Goal: Task Accomplishment & Management: Complete application form

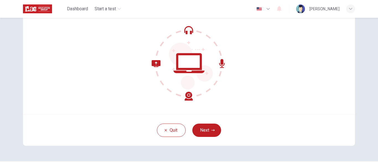
scroll to position [56, 0]
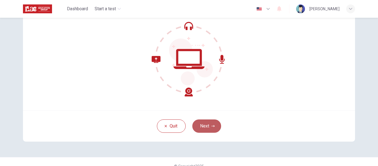
click at [207, 123] on button "Next" at bounding box center [206, 125] width 29 height 13
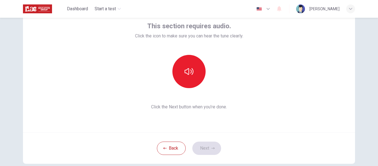
scroll to position [23, 0]
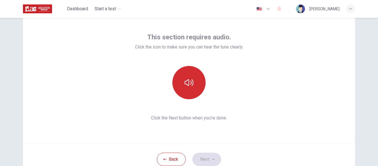
click at [196, 84] on button "button" at bounding box center [188, 82] width 33 height 33
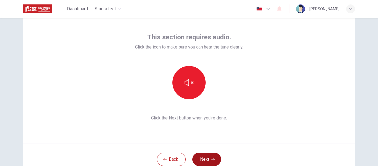
click at [209, 157] on button "Next" at bounding box center [206, 158] width 29 height 13
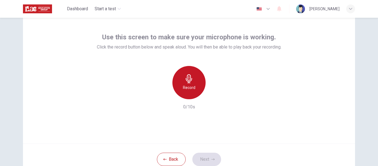
click at [188, 85] on h6 "Record" at bounding box center [189, 87] width 12 height 7
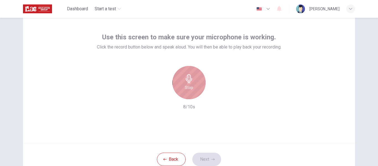
click at [188, 85] on h6 "Stop" at bounding box center [189, 87] width 8 height 7
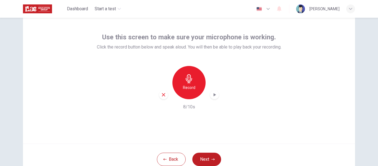
click at [214, 95] on icon "button" at bounding box center [215, 95] width 6 height 6
click at [216, 155] on button "Next" at bounding box center [206, 158] width 29 height 13
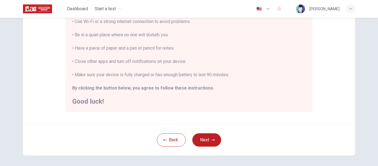
scroll to position [121, 0]
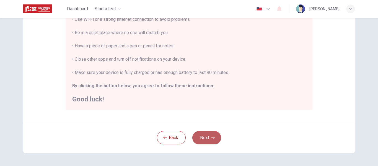
click at [208, 138] on button "Next" at bounding box center [206, 137] width 29 height 13
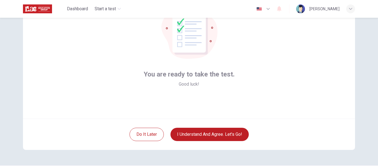
scroll to position [65, 0]
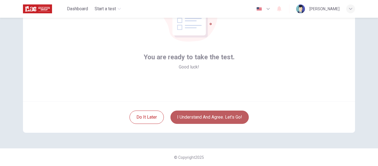
click at [237, 112] on button "I understand and agree. Let’s go!" at bounding box center [209, 116] width 78 height 13
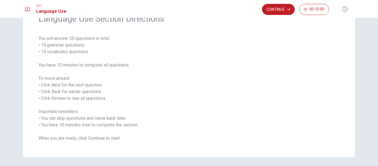
scroll to position [32, 0]
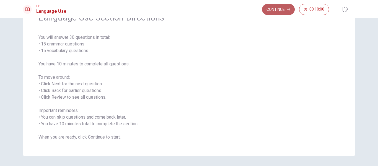
click at [272, 9] on button "Continue" at bounding box center [278, 9] width 33 height 11
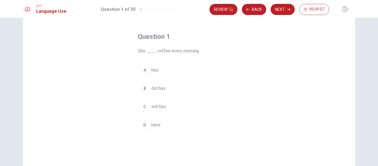
scroll to position [20, 0]
click at [144, 67] on div "A" at bounding box center [144, 69] width 9 height 9
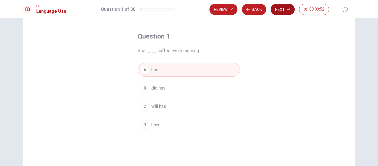
click at [281, 9] on button "Next" at bounding box center [282, 9] width 24 height 11
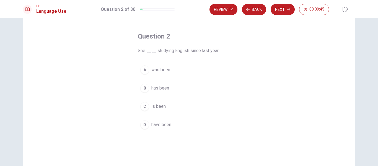
click at [142, 70] on div "A" at bounding box center [144, 69] width 9 height 9
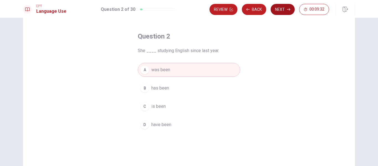
click at [281, 7] on button "Next" at bounding box center [282, 9] width 24 height 11
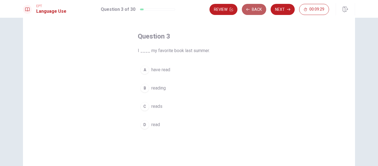
click at [256, 8] on button "Back" at bounding box center [254, 9] width 24 height 11
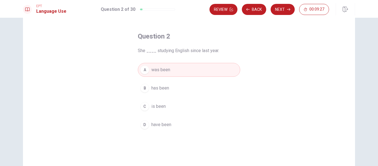
click at [144, 88] on div "B" at bounding box center [144, 88] width 9 height 9
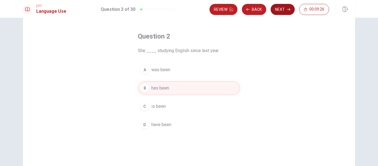
click at [285, 10] on button "Next" at bounding box center [282, 9] width 24 height 11
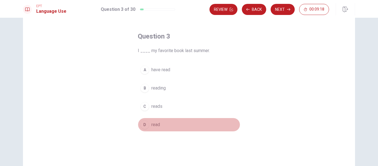
click at [143, 129] on button "D read" at bounding box center [189, 125] width 102 height 14
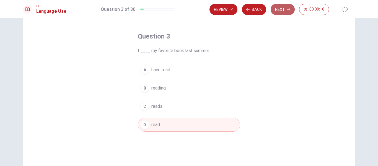
click at [285, 10] on button "Next" at bounding box center [282, 9] width 24 height 11
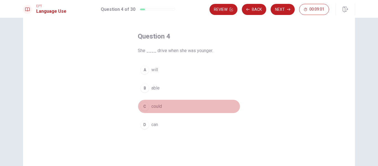
click at [145, 113] on button "C could" at bounding box center [189, 106] width 102 height 14
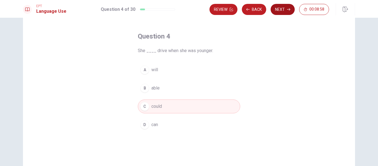
click at [287, 7] on button "Next" at bounding box center [282, 9] width 24 height 11
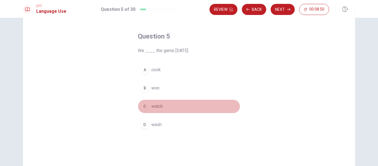
click at [143, 112] on button "C watch" at bounding box center [189, 106] width 102 height 14
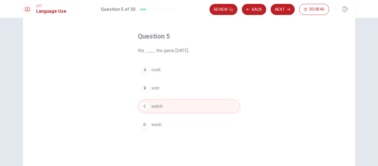
click at [148, 89] on button "B won" at bounding box center [189, 88] width 102 height 14
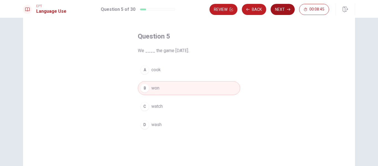
click at [285, 13] on button "Next" at bounding box center [282, 9] width 24 height 11
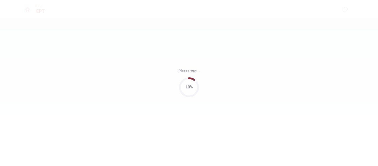
scroll to position [0, 0]
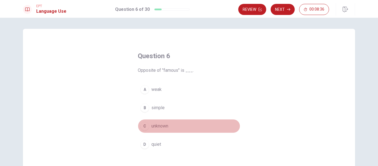
click at [142, 128] on div "C" at bounding box center [144, 125] width 9 height 9
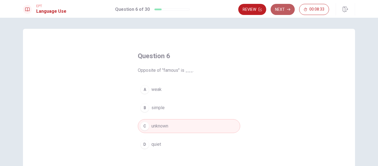
click at [282, 12] on button "Next" at bounding box center [282, 9] width 24 height 11
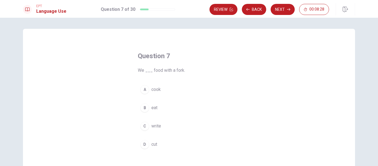
click at [143, 110] on div "B" at bounding box center [144, 107] width 9 height 9
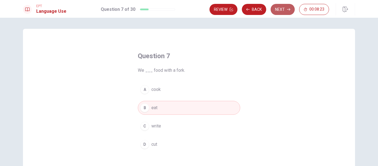
click at [283, 12] on button "Next" at bounding box center [282, 9] width 24 height 11
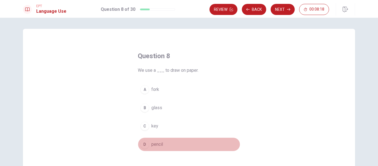
click at [144, 144] on div "D" at bounding box center [144, 144] width 9 height 9
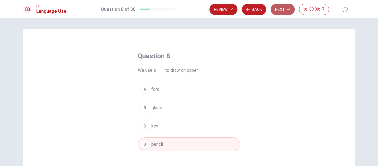
click at [284, 10] on button "Next" at bounding box center [282, 9] width 24 height 11
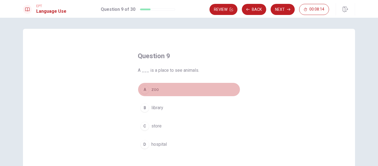
click at [144, 88] on div "A" at bounding box center [144, 89] width 9 height 9
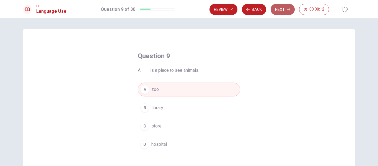
click at [280, 11] on button "Next" at bounding box center [282, 9] width 24 height 11
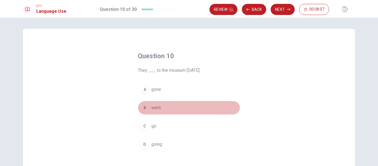
click at [144, 110] on div "B" at bounding box center [144, 107] width 9 height 9
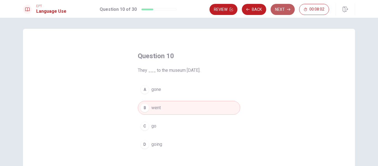
click at [283, 8] on button "Next" at bounding box center [282, 9] width 24 height 11
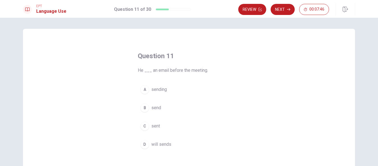
click at [145, 128] on div "C" at bounding box center [144, 125] width 9 height 9
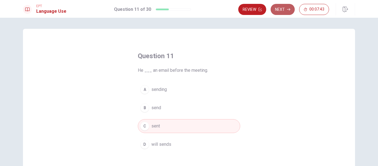
click at [288, 11] on button "Next" at bounding box center [282, 9] width 24 height 11
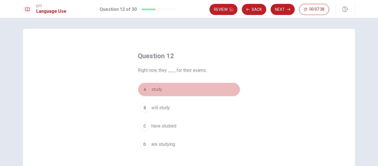
click at [144, 94] on button "A study" at bounding box center [189, 89] width 102 height 14
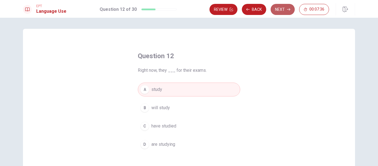
click at [281, 11] on button "Next" at bounding box center [282, 9] width 24 height 11
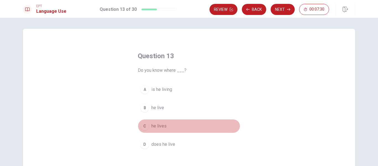
click at [142, 127] on div "C" at bounding box center [144, 125] width 9 height 9
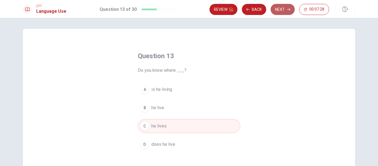
click at [285, 8] on button "Next" at bounding box center [282, 9] width 24 height 11
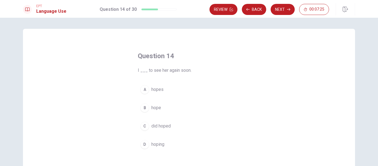
click at [254, 15] on div "Review Back Next 00:07:25" at bounding box center [281, 9] width 145 height 12
click at [254, 12] on button "Back" at bounding box center [254, 9] width 24 height 11
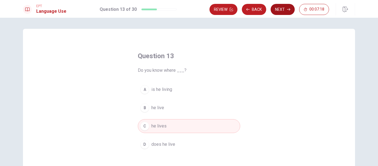
click at [284, 8] on button "Next" at bounding box center [282, 9] width 24 height 11
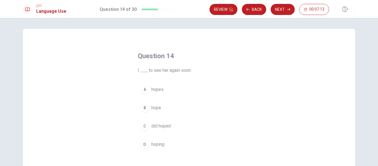
click at [145, 109] on div "B" at bounding box center [144, 107] width 9 height 9
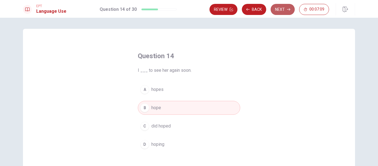
click at [288, 10] on icon "button" at bounding box center [288, 9] width 3 height 3
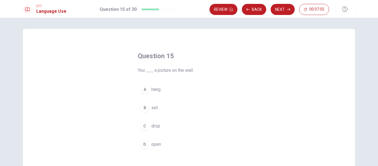
click at [143, 126] on div "C" at bounding box center [144, 125] width 9 height 9
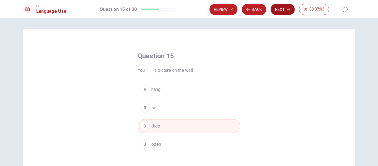
click at [289, 9] on icon "button" at bounding box center [288, 9] width 3 height 3
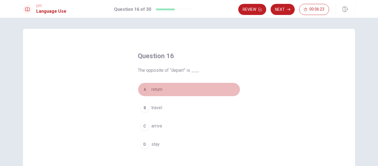
click at [145, 87] on div "A" at bounding box center [144, 89] width 9 height 9
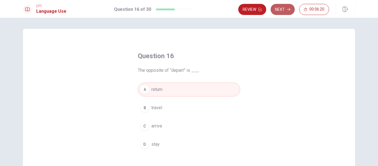
click at [278, 11] on button "Next" at bounding box center [282, 9] width 24 height 11
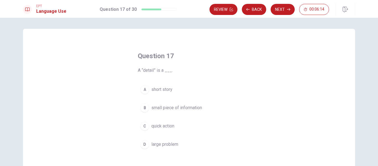
click at [141, 110] on div "B" at bounding box center [144, 107] width 9 height 9
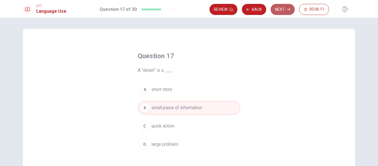
click at [284, 11] on button "Next" at bounding box center [282, 9] width 24 height 11
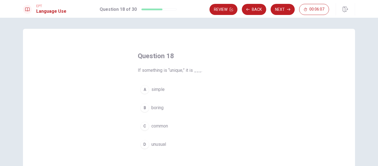
click at [141, 143] on div "D" at bounding box center [144, 144] width 9 height 9
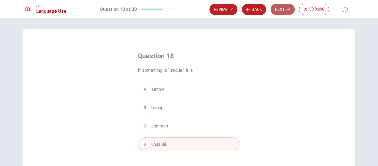
click at [281, 9] on button "Next" at bounding box center [282, 9] width 24 height 11
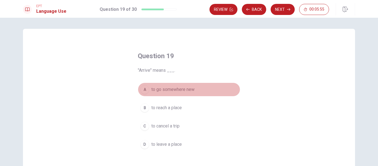
click at [147, 91] on div "A" at bounding box center [144, 89] width 9 height 9
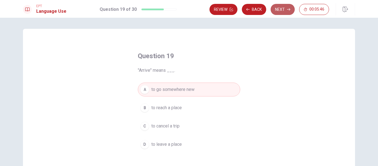
click at [284, 9] on button "Next" at bounding box center [282, 9] width 24 height 11
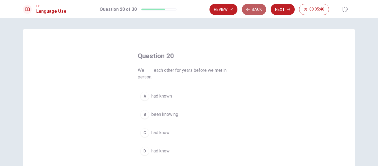
click at [250, 11] on button "Back" at bounding box center [254, 9] width 24 height 11
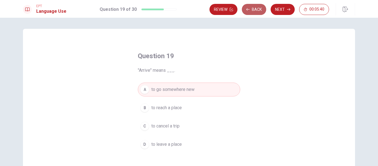
click at [250, 11] on button "Back" at bounding box center [254, 9] width 24 height 11
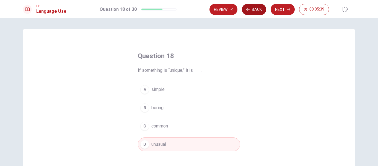
click at [250, 11] on button "Back" at bounding box center [254, 9] width 24 height 11
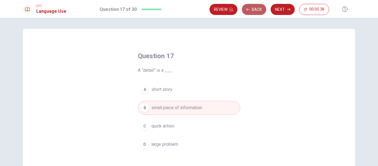
click at [250, 11] on button "Back" at bounding box center [254, 9] width 24 height 11
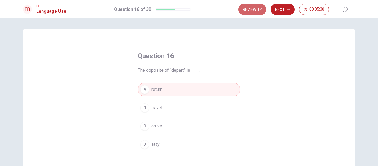
click at [250, 11] on button "Review" at bounding box center [252, 9] width 28 height 11
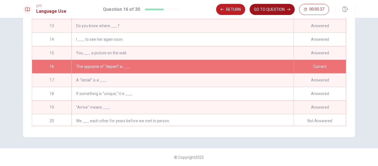
scroll to position [150, 0]
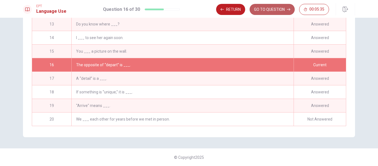
click at [267, 11] on button "GO TO QUESTION" at bounding box center [271, 9] width 45 height 11
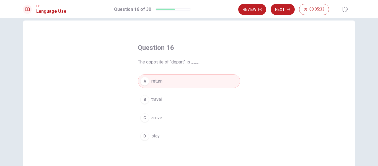
scroll to position [8, 0]
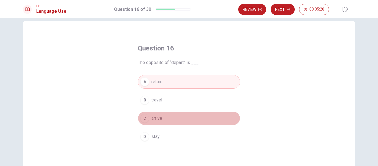
click at [156, 119] on span "arrive" at bounding box center [156, 118] width 11 height 7
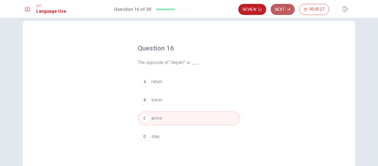
click at [281, 9] on button "Next" at bounding box center [282, 9] width 24 height 11
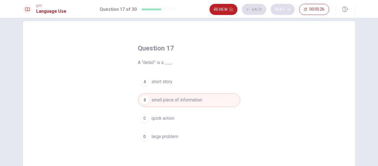
click at [281, 9] on div "Review Back Next 00:05:26" at bounding box center [268, 9] width 119 height 11
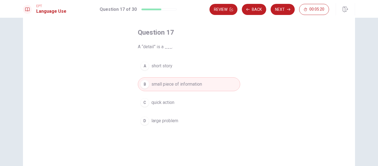
scroll to position [0, 0]
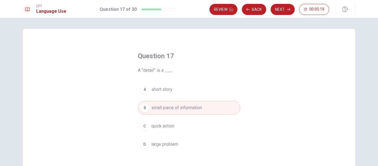
click at [279, 10] on button "Next" at bounding box center [282, 9] width 24 height 11
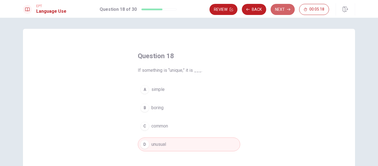
click at [279, 10] on button "Next" at bounding box center [282, 9] width 24 height 11
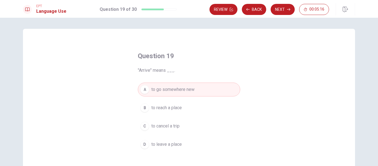
click at [279, 10] on button "Next" at bounding box center [282, 9] width 24 height 11
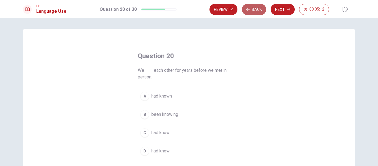
click at [254, 6] on button "Back" at bounding box center [254, 9] width 24 height 11
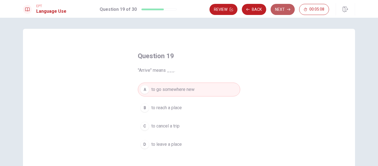
click at [281, 7] on button "Next" at bounding box center [282, 9] width 24 height 11
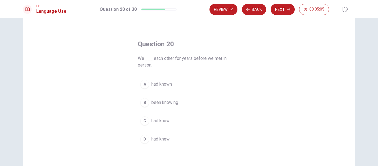
scroll to position [12, 0]
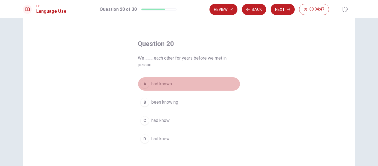
click at [166, 83] on span "had known" at bounding box center [161, 83] width 20 height 7
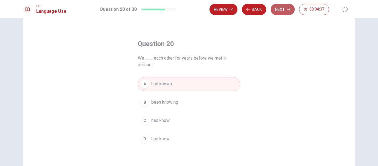
click at [282, 8] on button "Next" at bounding box center [282, 9] width 24 height 11
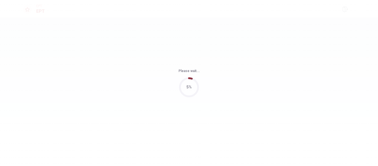
scroll to position [0, 0]
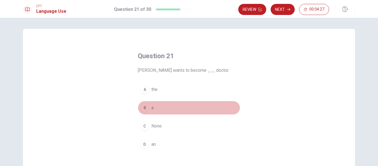
click at [143, 106] on div "B" at bounding box center [144, 107] width 9 height 9
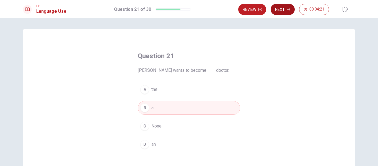
click at [283, 12] on button "Next" at bounding box center [282, 9] width 24 height 11
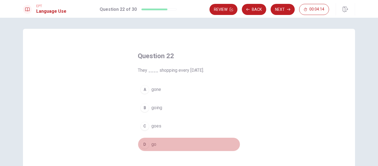
click at [145, 144] on div "D" at bounding box center [144, 144] width 9 height 9
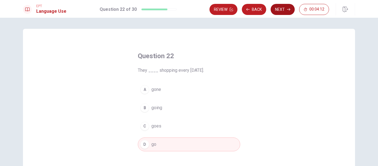
click at [287, 8] on icon "button" at bounding box center [288, 9] width 3 height 3
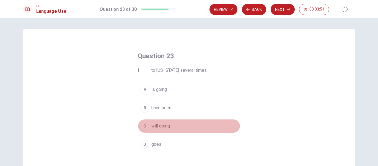
click at [143, 128] on div "C" at bounding box center [144, 125] width 9 height 9
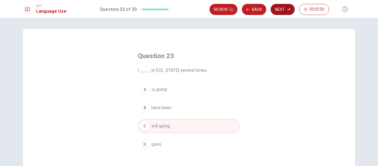
click at [282, 7] on button "Next" at bounding box center [282, 9] width 24 height 11
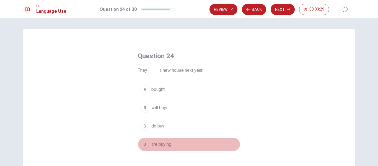
click at [143, 146] on div "D" at bounding box center [144, 144] width 9 height 9
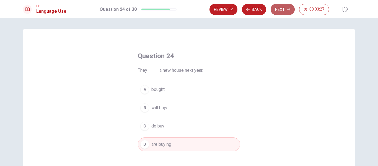
click at [280, 9] on button "Next" at bounding box center [282, 9] width 24 height 11
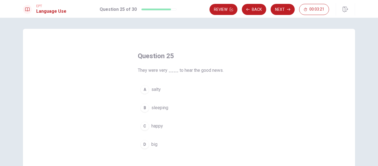
click at [144, 127] on div "C" at bounding box center [144, 125] width 9 height 9
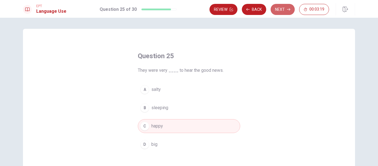
click at [282, 7] on button "Next" at bounding box center [282, 9] width 24 height 11
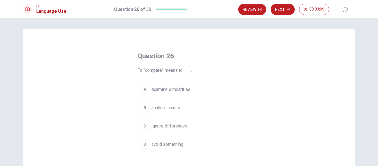
click at [145, 88] on div "A" at bounding box center [144, 89] width 9 height 9
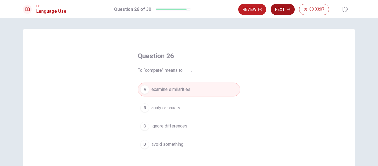
click at [287, 11] on icon "button" at bounding box center [288, 9] width 3 height 3
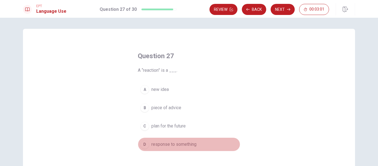
click at [141, 144] on div "D" at bounding box center [144, 144] width 9 height 9
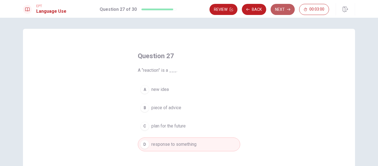
click at [281, 7] on button "Next" at bounding box center [282, 9] width 24 height 11
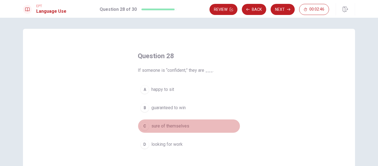
click at [144, 127] on div "C" at bounding box center [144, 125] width 9 height 9
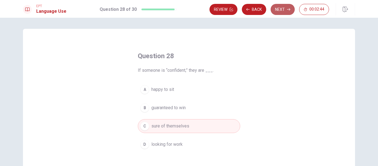
click at [291, 7] on button "Next" at bounding box center [282, 9] width 24 height 11
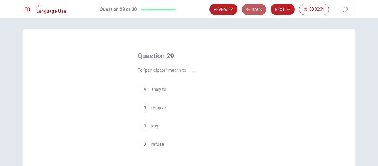
click at [252, 13] on button "Back" at bounding box center [254, 9] width 24 height 11
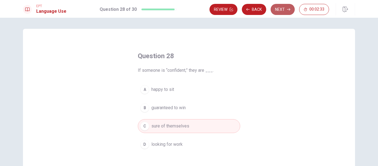
click at [279, 9] on button "Next" at bounding box center [282, 9] width 24 height 11
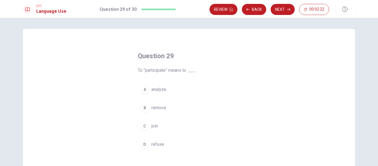
click at [146, 125] on div "C" at bounding box center [144, 125] width 9 height 9
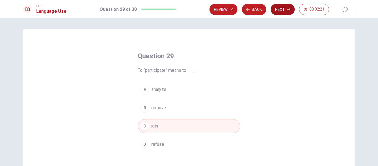
click at [286, 7] on button "Next" at bounding box center [282, 9] width 24 height 11
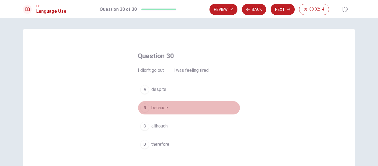
click at [140, 108] on div "B" at bounding box center [144, 107] width 9 height 9
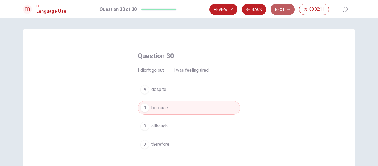
click at [281, 11] on button "Next" at bounding box center [282, 9] width 24 height 11
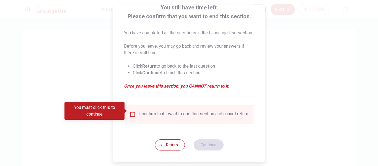
scroll to position [47, 0]
click at [174, 142] on button "Return" at bounding box center [170, 144] width 30 height 11
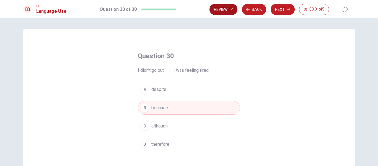
click at [231, 8] on icon "button" at bounding box center [231, 9] width 3 height 3
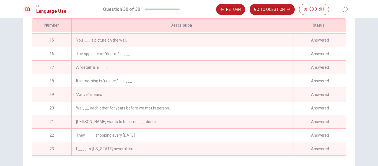
scroll to position [183, 0]
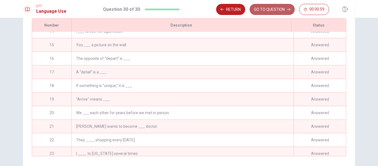
click at [280, 8] on button "GO TO QUESTION" at bounding box center [271, 9] width 45 height 11
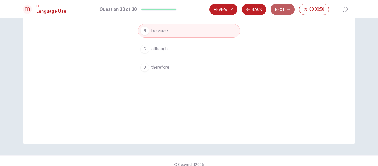
click at [281, 9] on button "Next" at bounding box center [282, 9] width 24 height 11
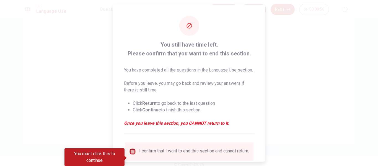
click at [133, 154] on input "You must click this to continue" at bounding box center [132, 151] width 7 height 7
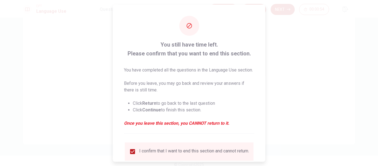
scroll to position [47, 0]
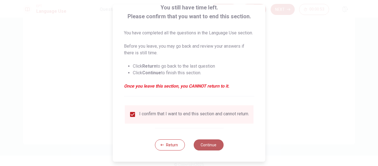
click at [208, 142] on button "Continue" at bounding box center [208, 144] width 30 height 11
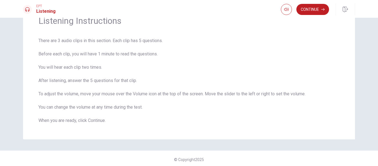
scroll to position [30, 0]
click at [315, 9] on button "Continue" at bounding box center [312, 9] width 33 height 11
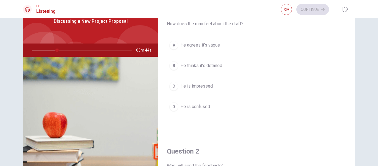
scroll to position [0, 0]
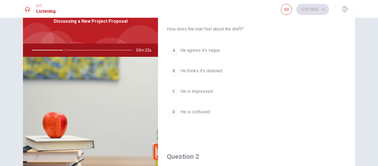
click at [204, 51] on span "He agrees it’s vague" at bounding box center [200, 50] width 40 height 7
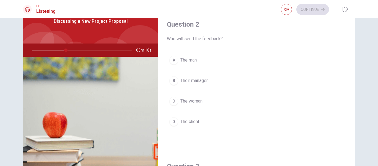
scroll to position [133, 0]
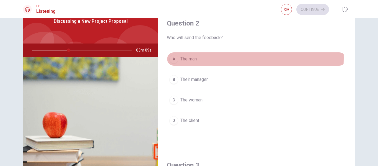
click at [188, 58] on span "The man" at bounding box center [188, 59] width 16 height 7
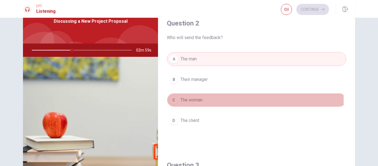
click at [194, 101] on span "The woman" at bounding box center [191, 100] width 22 height 7
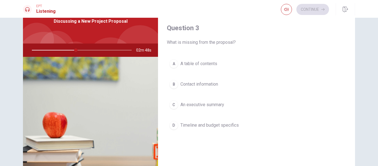
scroll to position [271, 0]
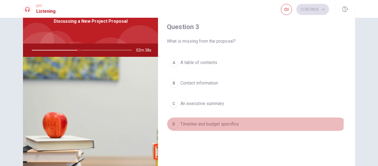
click at [219, 122] on span "Timeline and budget specifics" at bounding box center [209, 124] width 58 height 7
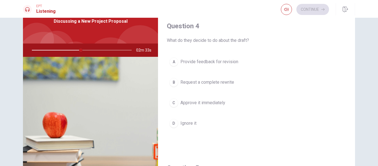
scroll to position [418, 0]
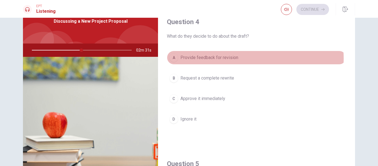
click at [231, 58] on span "Provide feedback for revision" at bounding box center [209, 57] width 58 height 7
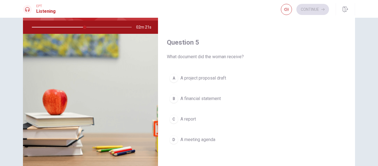
scroll to position [54, 0]
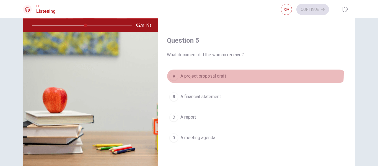
click at [213, 73] on span "A project proposal draft" at bounding box center [203, 76] width 46 height 7
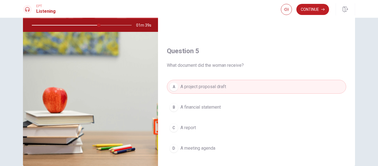
scroll to position [516, 0]
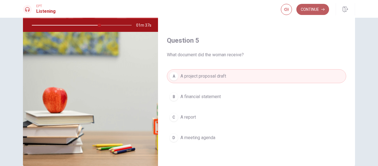
click at [308, 6] on button "Continue" at bounding box center [312, 9] width 33 height 11
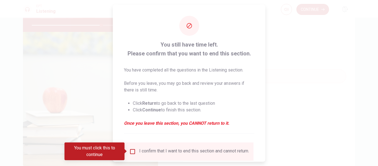
drag, startPoint x: 260, startPoint y: 53, endPoint x: 264, endPoint y: 61, distance: 8.4
click at [264, 61] on div "You still have time left. Please confirm that you want to end this section. You…" at bounding box center [189, 82] width 152 height 157
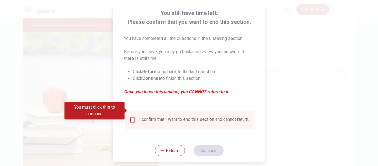
scroll to position [41, 0]
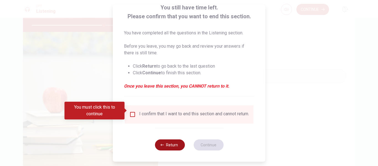
click at [163, 143] on button "Return" at bounding box center [170, 144] width 30 height 11
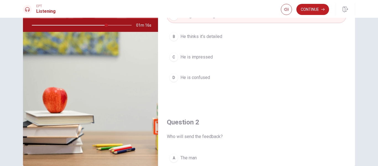
scroll to position [0, 0]
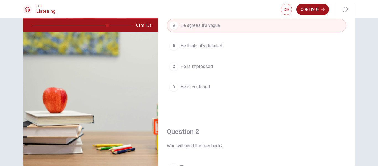
click at [309, 9] on button "Continue" at bounding box center [312, 9] width 33 height 11
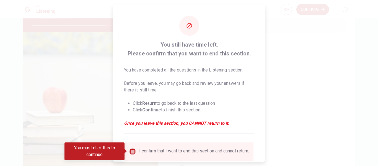
click at [132, 148] on input "You must click this to continue" at bounding box center [132, 151] width 7 height 7
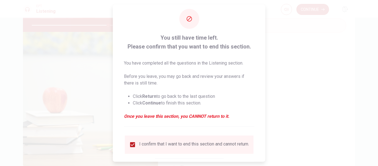
scroll to position [41, 0]
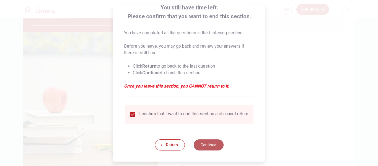
click at [213, 144] on button "Continue" at bounding box center [208, 144] width 30 height 11
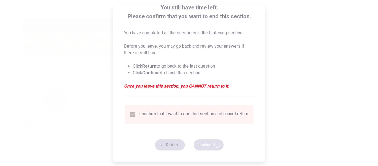
type input "78"
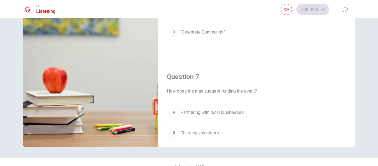
scroll to position [0, 0]
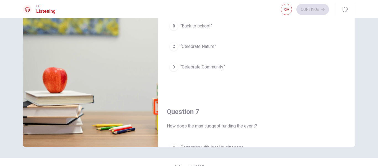
drag, startPoint x: 375, startPoint y: 91, endPoint x: 373, endPoint y: 46, distance: 45.1
click at [377, 22] on div "Question 6 What theme does the woman propose? A “Support the Future” B “Back to…" at bounding box center [189, 92] width 378 height 148
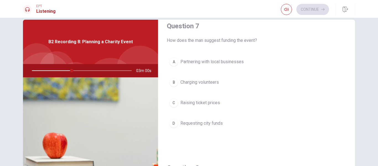
scroll to position [145, 0]
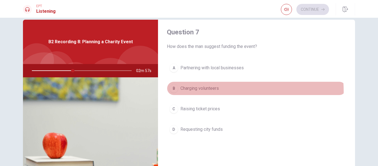
click at [216, 91] on span "Charging volunteers" at bounding box center [199, 88] width 38 height 7
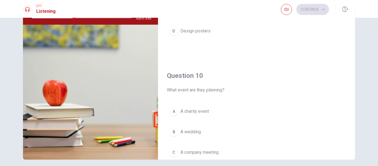
scroll to position [66, 0]
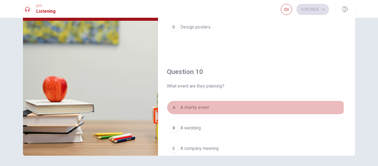
click at [198, 108] on span "A charity event" at bounding box center [194, 107] width 28 height 7
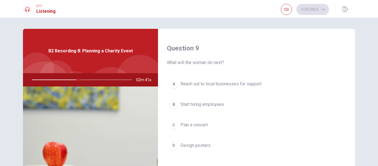
scroll to position [418, 0]
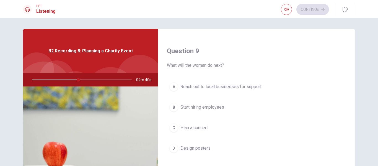
click at [244, 87] on span "Reach out to local businesses for support" at bounding box center [220, 86] width 81 height 7
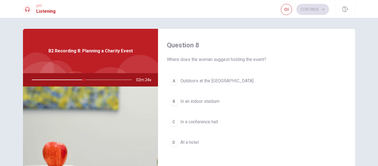
scroll to position [283, 0]
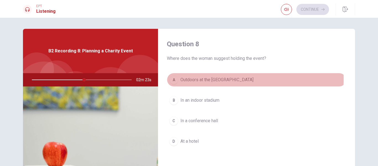
click at [219, 79] on span "Outdoors at the [GEOGRAPHIC_DATA]" at bounding box center [216, 79] width 73 height 7
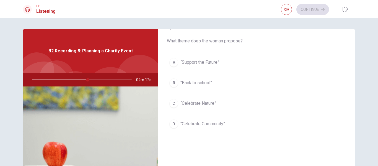
scroll to position [17, 0]
click at [194, 125] on span "“Celebrate Community”" at bounding box center [202, 124] width 45 height 7
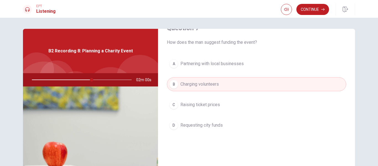
scroll to position [159, 0]
click at [233, 60] on span "Partnering with local businesses" at bounding box center [211, 62] width 63 height 7
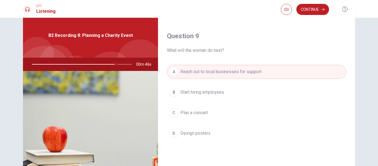
scroll to position [0, 0]
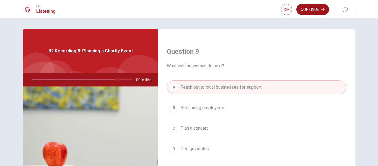
click at [308, 12] on button "Continue" at bounding box center [312, 9] width 33 height 11
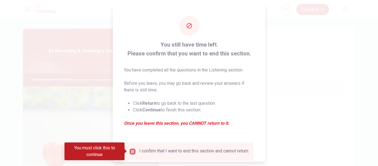
click at [129, 152] on input "You must click this to continue" at bounding box center [132, 151] width 7 height 7
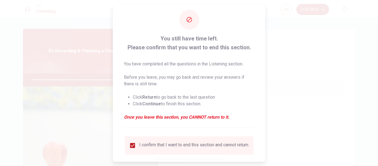
scroll to position [41, 0]
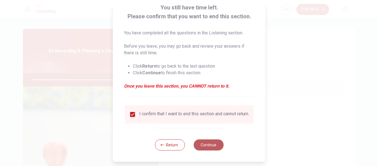
click at [205, 143] on button "Continue" at bounding box center [208, 144] width 30 height 11
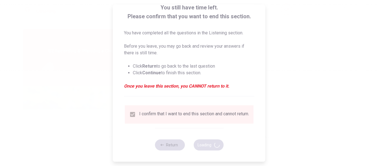
type input "87"
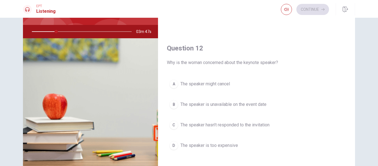
scroll to position [13, 0]
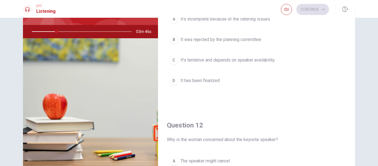
drag, startPoint x: 375, startPoint y: 87, endPoint x: 376, endPoint y: 33, distance: 53.4
click at [378, 28] on div "Question 11 What does the woman say about the schedule? A It’s incomplete becau…" at bounding box center [189, 92] width 378 height 148
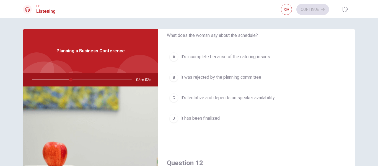
scroll to position [24, 0]
click at [183, 97] on span "It’s tentative and depends on speaker availability" at bounding box center [227, 96] width 94 height 7
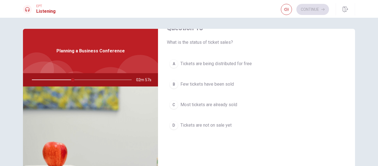
scroll to position [302, 0]
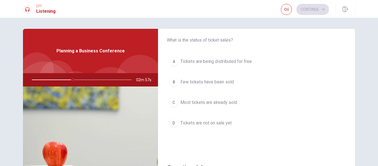
click at [222, 105] on span "Most tickets are already sold" at bounding box center [208, 102] width 57 height 7
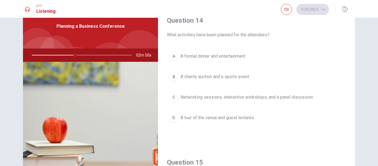
scroll to position [428, 0]
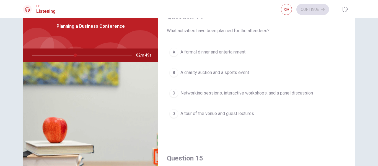
click at [285, 94] on span "Networking sessions, interactive workshops, and a panel discussion" at bounding box center [246, 93] width 132 height 7
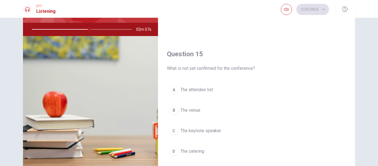
scroll to position [516, 0]
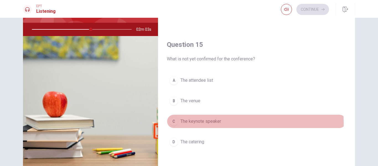
click at [208, 123] on span "The keynote speaker" at bounding box center [200, 121] width 41 height 7
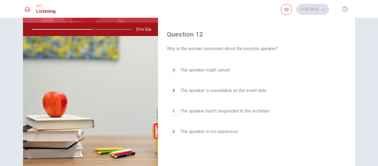
scroll to position [106, 0]
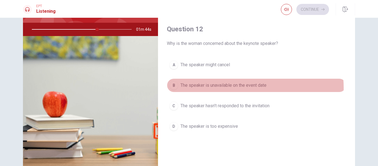
click at [235, 88] on span "The speaker is unavailable on the event date" at bounding box center [223, 85] width 86 height 7
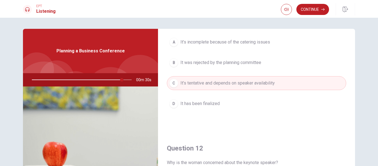
scroll to position [39, 0]
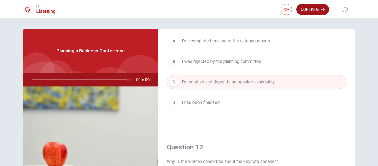
click at [310, 8] on button "Continue" at bounding box center [312, 9] width 33 height 11
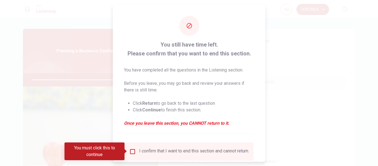
click at [130, 152] on input "You must click this to continue" at bounding box center [132, 151] width 7 height 7
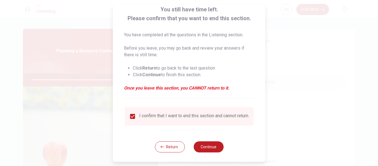
scroll to position [41, 0]
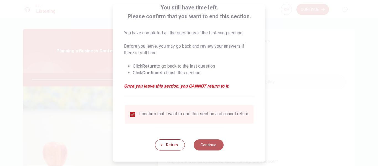
click at [212, 145] on button "Continue" at bounding box center [208, 144] width 30 height 11
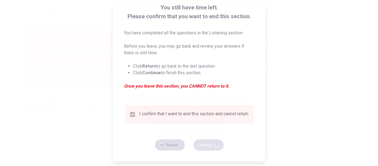
type input "99"
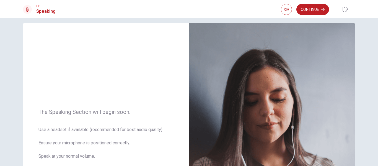
scroll to position [0, 0]
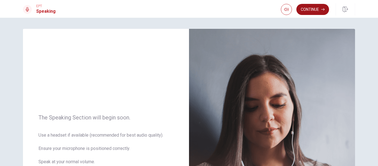
click at [305, 12] on button "Continue" at bounding box center [312, 9] width 33 height 11
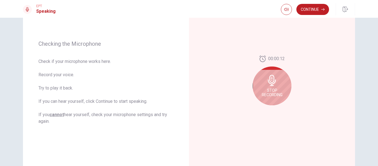
scroll to position [68, 0]
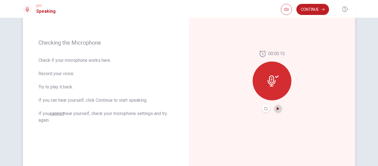
click at [278, 108] on icon "Play Audio" at bounding box center [277, 108] width 3 height 3
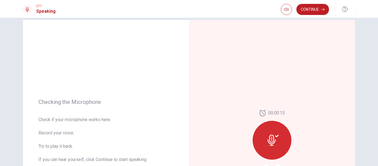
scroll to position [0, 0]
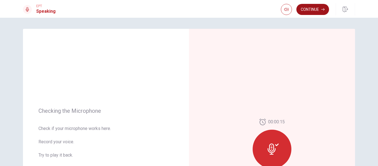
click at [313, 8] on button "Continue" at bounding box center [312, 9] width 33 height 11
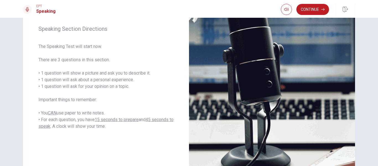
scroll to position [79, 0]
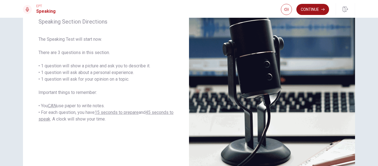
click at [316, 11] on button "Continue" at bounding box center [312, 9] width 33 height 11
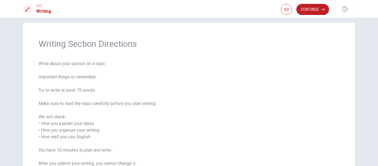
scroll to position [0, 0]
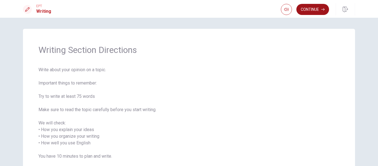
click at [319, 10] on button "Continue" at bounding box center [312, 9] width 33 height 11
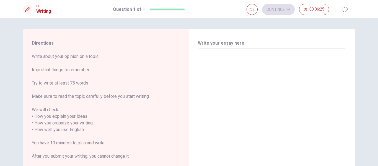
click at [225, 54] on textarea at bounding box center [272, 129] width 140 height 153
type textarea "T"
type textarea "x"
type textarea "Th"
type textarea "x"
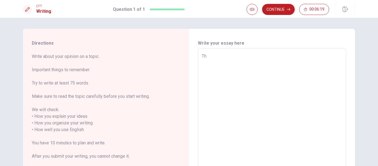
type textarea "The"
type textarea "x"
type textarea "The"
type textarea "x"
type textarea "The o"
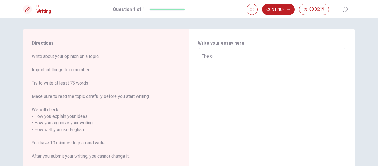
type textarea "x"
type textarea "The ot"
type textarea "x"
type textarea "The oth"
type textarea "x"
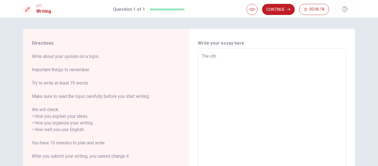
type textarea "The othe"
type textarea "x"
type textarea "The other"
type textarea "x"
type textarea "The other"
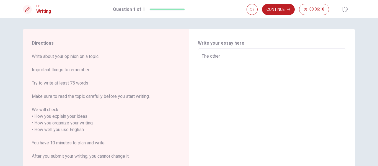
type textarea "x"
type textarea "The other d"
type textarea "x"
type textarea "The other da"
type textarea "x"
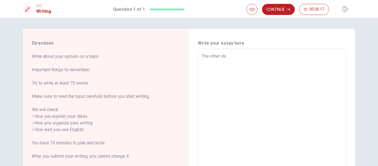
type textarea "The other day"
type textarea "x"
type textarea "The other day"
type textarea "x"
type textarea "The other day I"
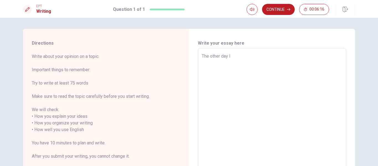
type textarea "x"
type textarea "The other day I"
type textarea "x"
type textarea "The other day I h"
type textarea "x"
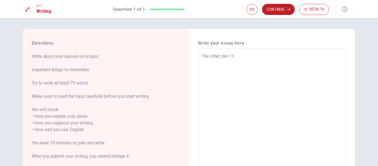
type textarea "The other day I ha"
type textarea "x"
type textarea "The other day I had"
type textarea "x"
type textarea "The other day I had"
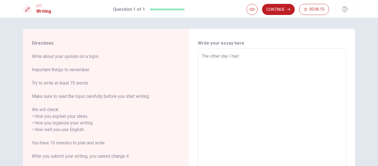
type textarea "x"
type textarea "The other day I had a"
type textarea "x"
type textarea "The other day I had a"
type textarea "x"
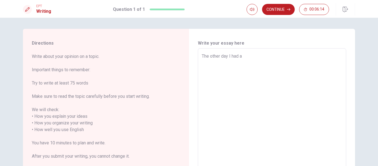
type textarea "The other day I had a"
type textarea "x"
type textarea "The other day I had an"
type textarea "x"
type textarea "The other day I had an"
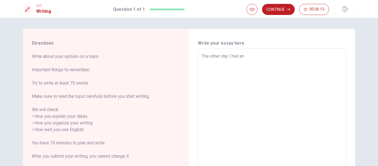
type textarea "x"
type textarea "The other day I had an i"
type textarea "x"
type textarea "The other day I had an im"
type textarea "x"
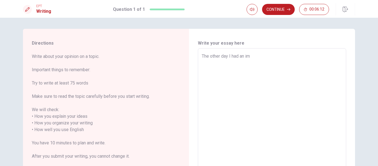
type textarea "The other day I had an imp"
type textarea "x"
type textarea "The other day I had an impo"
type textarea "x"
type textarea "The other day I had an impor"
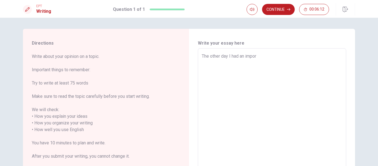
type textarea "x"
type textarea "The other day I had an import"
type textarea "x"
type textarea "The other day I had an importa"
type textarea "x"
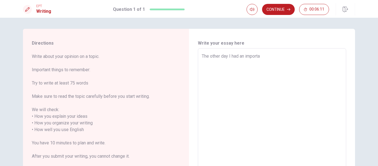
type textarea "The other day I had an importan"
type textarea "x"
type textarea "The other day I had an important"
type textarea "x"
type textarea "The other day I had an important"
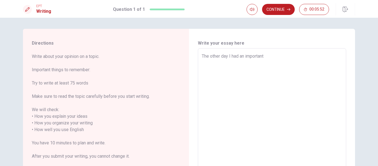
type textarea "x"
type textarea "The other day I had an important"
type textarea "x"
type textarea "The other day I had an importan"
type textarea "x"
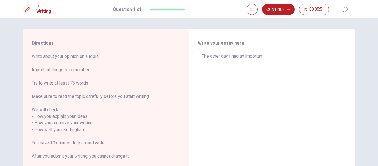
type textarea "The other day I had an importa"
type textarea "x"
type textarea "The other day I had an import"
type textarea "x"
type textarea "The other day I had an impor"
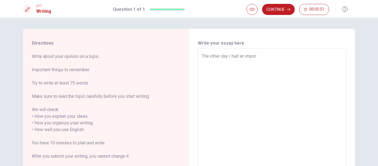
type textarea "x"
type textarea "The other day I had an impo"
type textarea "x"
type textarea "The other day I had an imp"
type textarea "x"
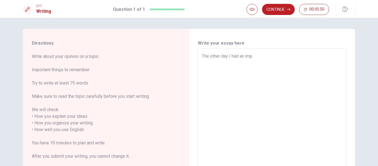
type textarea "The other day I had an im"
type textarea "x"
type textarea "The other day I had an i"
type textarea "x"
type textarea "The other day I had an"
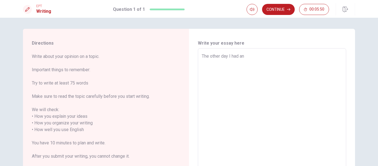
type textarea "x"
type textarea "The other day I had an"
type textarea "x"
type textarea "The other day I had a"
type textarea "x"
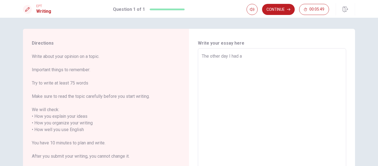
type textarea "The other day I had"
type textarea "x"
type textarea "The other day I had a"
type textarea "x"
type textarea "The other day I had a"
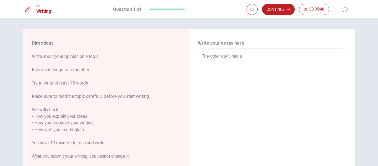
type textarea "x"
type textarea "The other day I had a h"
type textarea "x"
type textarea "The other day I had a he"
type textarea "x"
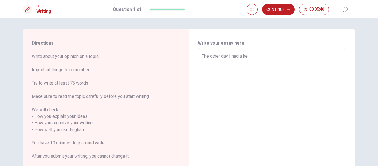
type textarea "The other day I had a hea"
type textarea "x"
type textarea "The other day I had a hear"
type textarea "x"
type textarea "The other day I had a heart"
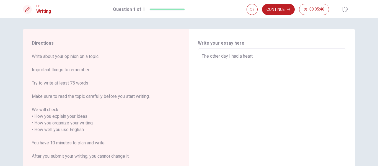
type textarea "x"
type textarea "The other day I had a heartf"
type textarea "x"
type textarea "The other day I had a heartfe"
type textarea "x"
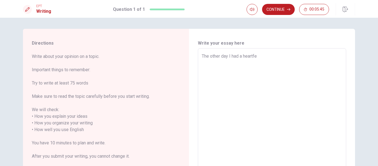
type textarea "The other day I had a heartfel"
type textarea "x"
type textarea "The other day I had a heartfelt"
type textarea "x"
type textarea "The other day I had a heartfelt"
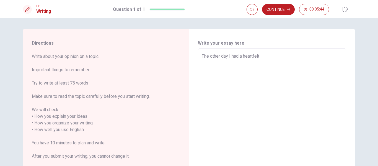
type textarea "x"
type textarea "The other day I had a heartfelt"
type textarea "x"
type textarea "The other day I had a heartfel"
type textarea "x"
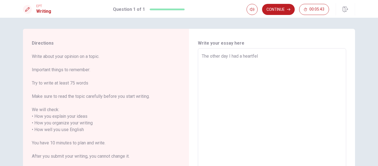
type textarea "The other day I had a heartfe"
type textarea "x"
type textarea "The other day I had a heartf"
type textarea "x"
type textarea "The other day I had a heart"
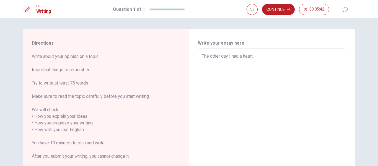
type textarea "x"
type textarea "The other day I had a hear"
type textarea "x"
type textarea "The other day I had a hea"
type textarea "x"
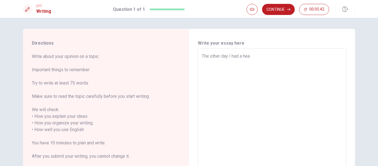
type textarea "The other day I had a he"
type textarea "x"
type textarea "The other day I had a h"
type textarea "x"
type textarea "The other day I had a"
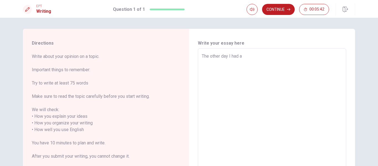
type textarea "x"
type textarea "The other day I had a"
type textarea "x"
type textarea "The other day I had an"
type textarea "x"
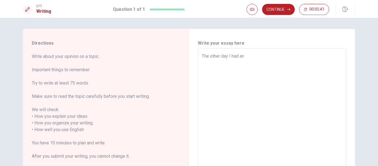
type textarea "The other day I had an"
type textarea "x"
type textarea "The other day I had an i"
type textarea "x"
type textarea "The other day I had an im"
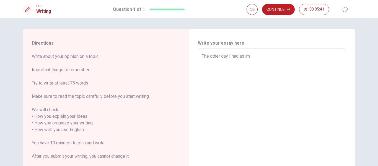
type textarea "x"
type textarea "The other day I had an imp"
type textarea "x"
type textarea "The other day I had an impo"
type textarea "x"
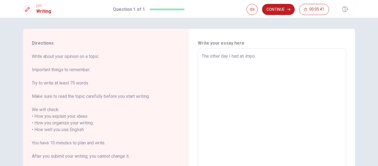
type textarea "The other day I had an impor"
type textarea "x"
type textarea "The other day I had an import"
type textarea "x"
type textarea "The other day I had an importa"
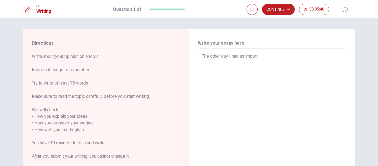
type textarea "x"
type textarea "The other day I had an importan"
type textarea "x"
type textarea "The other day I had an important"
type textarea "x"
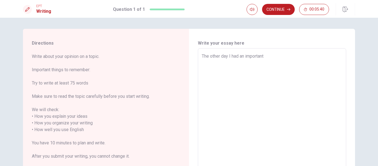
type textarea "The other day I had an importante"
type textarea "x"
type textarea "The other day I had an importante"
type textarea "x"
type textarea "The other day I had an importante c"
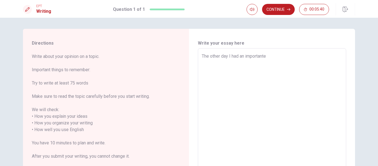
type textarea "x"
type textarea "The other day I had an importante co"
type textarea "x"
type textarea "The other day I had an importante con"
type textarea "x"
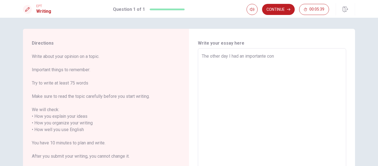
type textarea "The other day I had an importante conv"
type textarea "x"
type textarea "The other day I had an importante conve"
type textarea "x"
type textarea "The other day I had an importante conver"
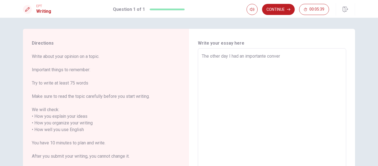
type textarea "x"
type textarea "The other day I had an importante convers"
type textarea "x"
type textarea "The other day I had an importante conversa"
type textarea "x"
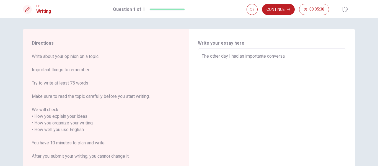
type textarea "The other day I had an importante conversat"
type textarea "x"
type textarea "The other day I had an importante conversati"
type textarea "x"
type textarea "The other day I had an importante conversatio"
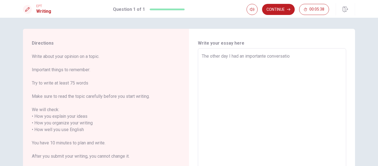
type textarea "x"
type textarea "The other day I had an importante conversation"
type textarea "x"
type textarea "The other day I had an importante conversation"
type textarea "x"
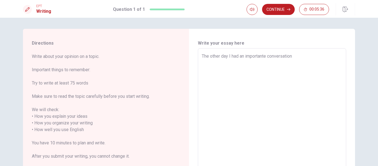
type textarea "The other day I had an importante conversation w"
type textarea "x"
type textarea "The other day I had an importante conversation wi"
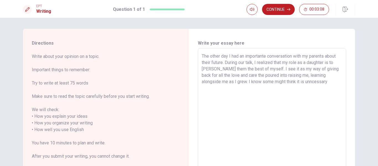
click at [279, 81] on textarea "The other day I had an importante conversation with my parents about their futu…" at bounding box center [272, 129] width 140 height 153
click at [300, 80] on textarea "The other day I had an importante conversation with my parents about their futu…" at bounding box center [272, 129] width 140 height 153
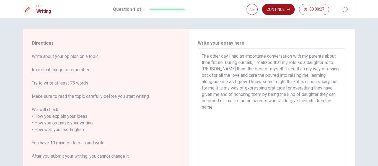
click at [279, 9] on button "Continue" at bounding box center [278, 9] width 33 height 11
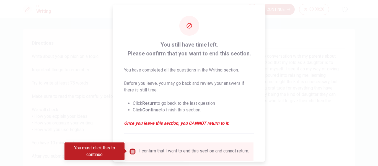
click at [134, 151] on input "You must click this to continue" at bounding box center [132, 151] width 7 height 7
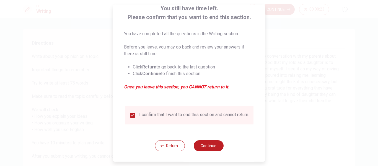
scroll to position [41, 0]
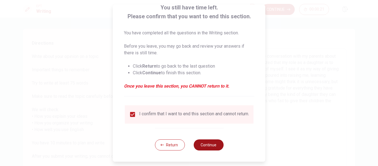
click at [203, 146] on button "Continue" at bounding box center [208, 144] width 30 height 11
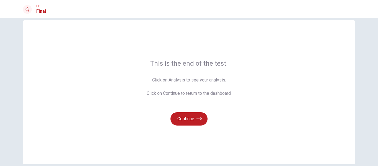
scroll to position [5, 0]
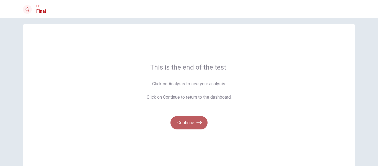
click at [188, 124] on button "Continue" at bounding box center [188, 122] width 37 height 13
